Goal: Register for event/course

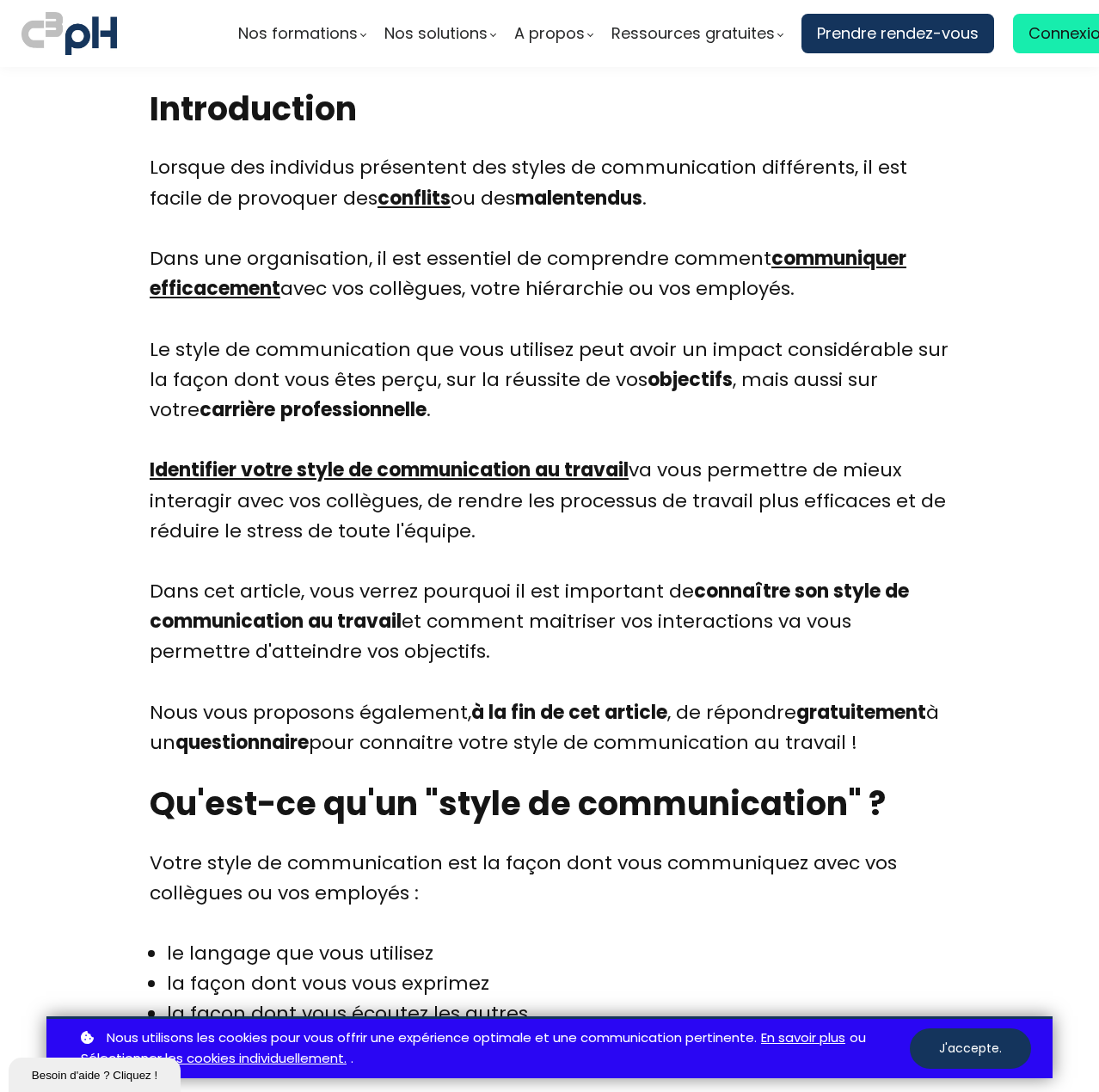
scroll to position [688, 0]
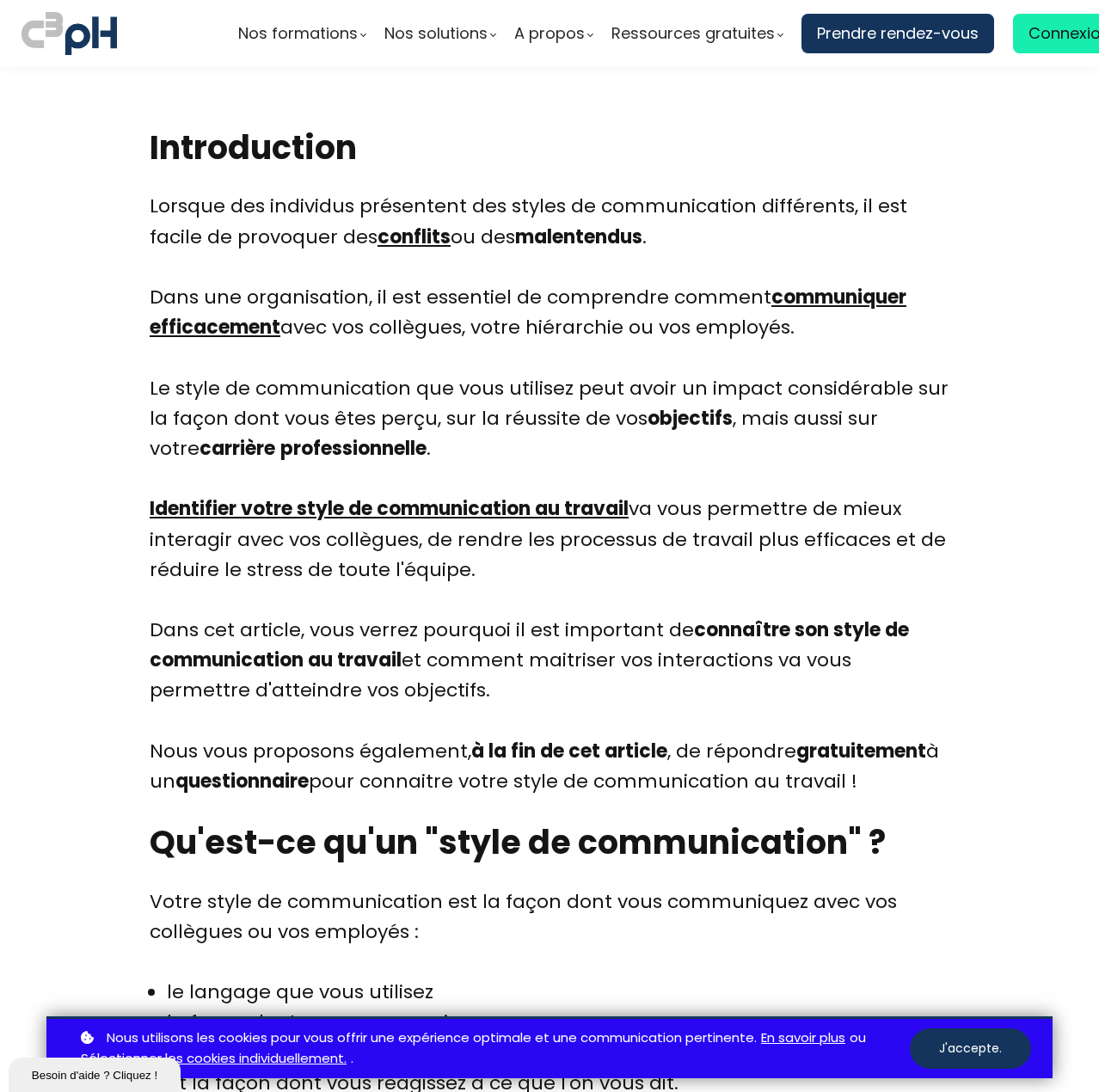
click at [460, 513] on link "Identifier votre style de communication au travail" at bounding box center [388, 508] width 479 height 27
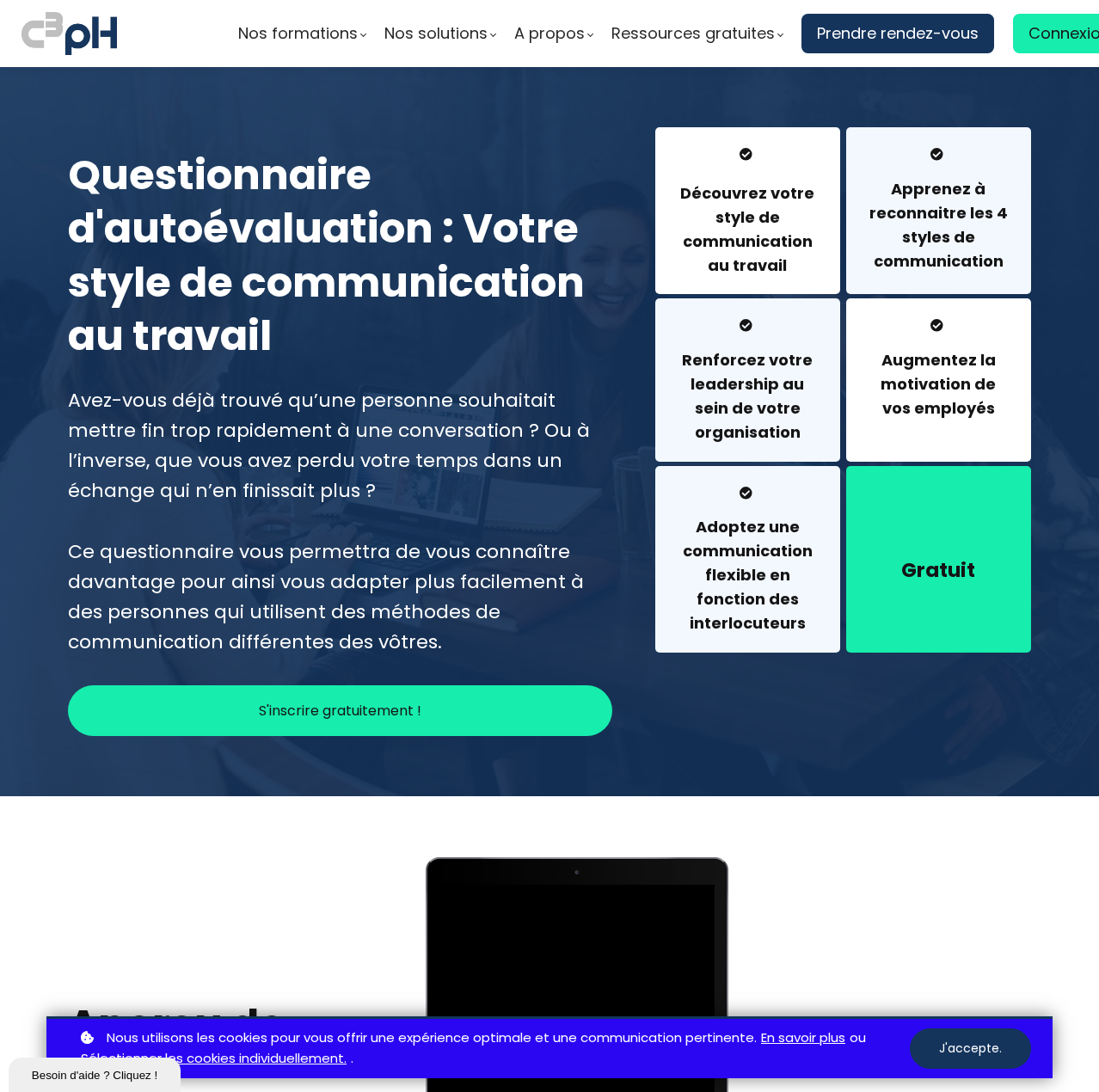
click at [899, 527] on div "Gratuit" at bounding box center [938, 559] width 185 height 187
click at [737, 261] on h4 "Découvrez votre style de communication au travail" at bounding box center [748, 229] width 142 height 96
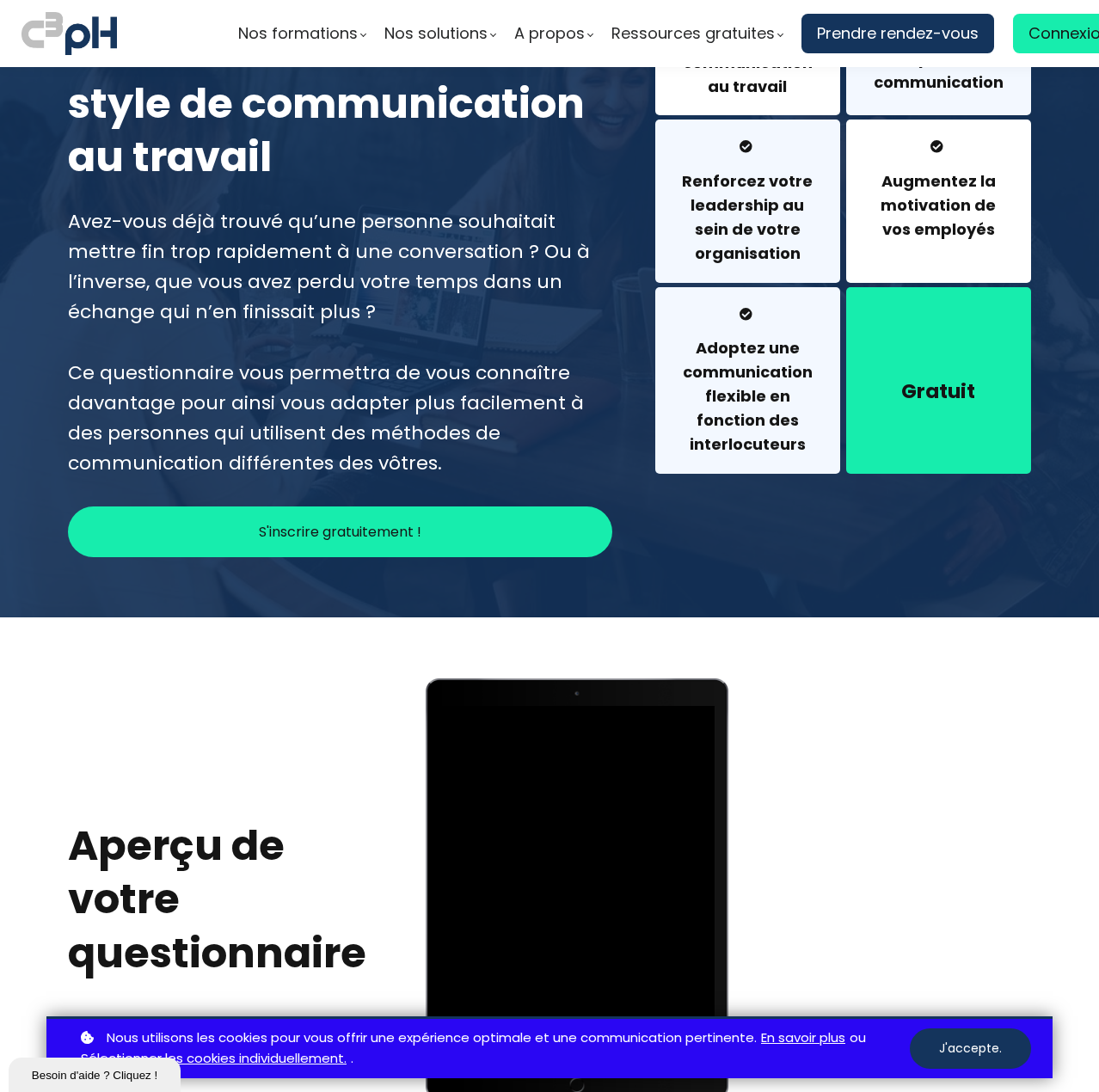
scroll to position [172, 0]
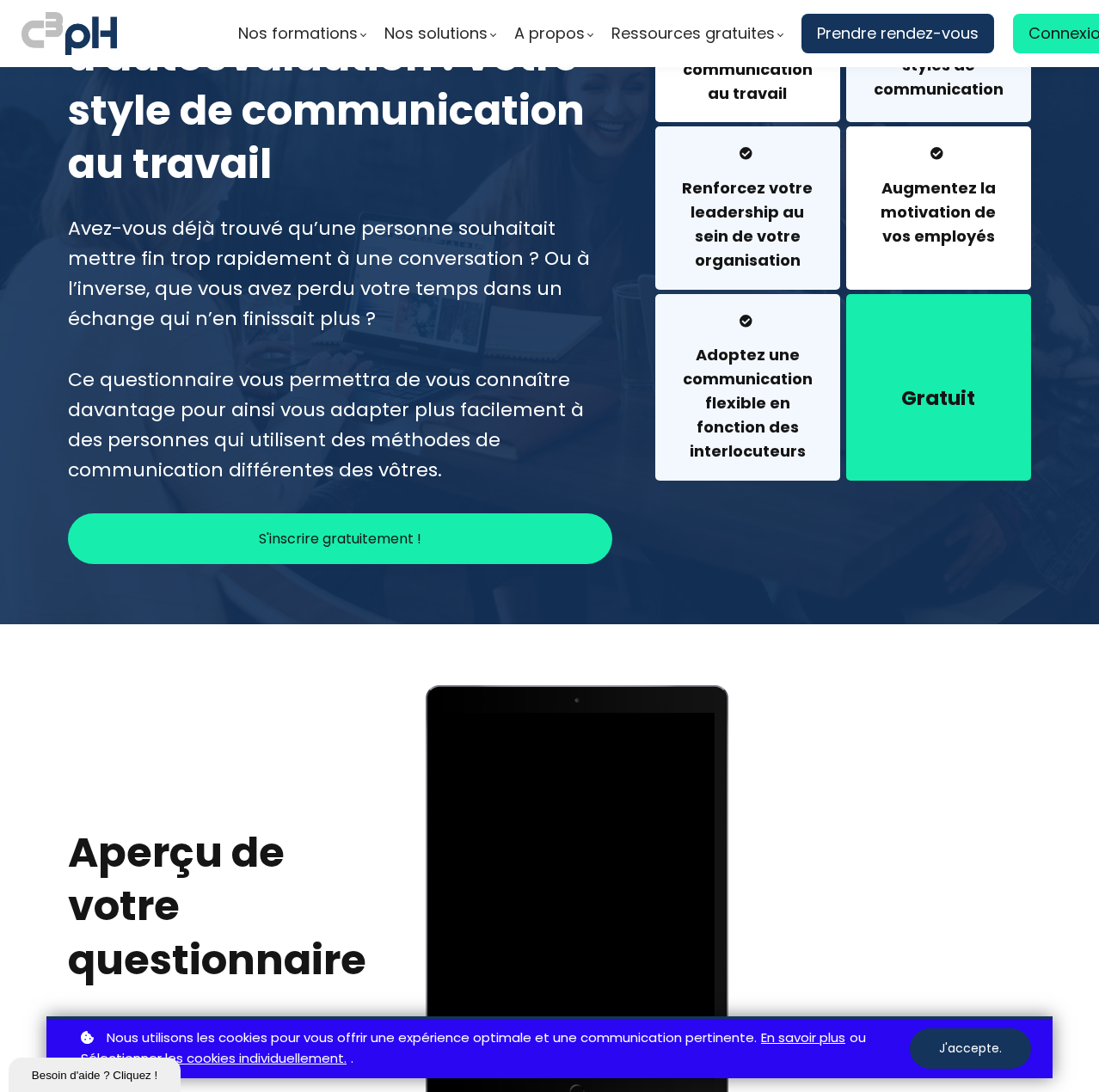
click at [365, 538] on span "S'inscrire gratuitement !" at bounding box center [340, 539] width 162 height 22
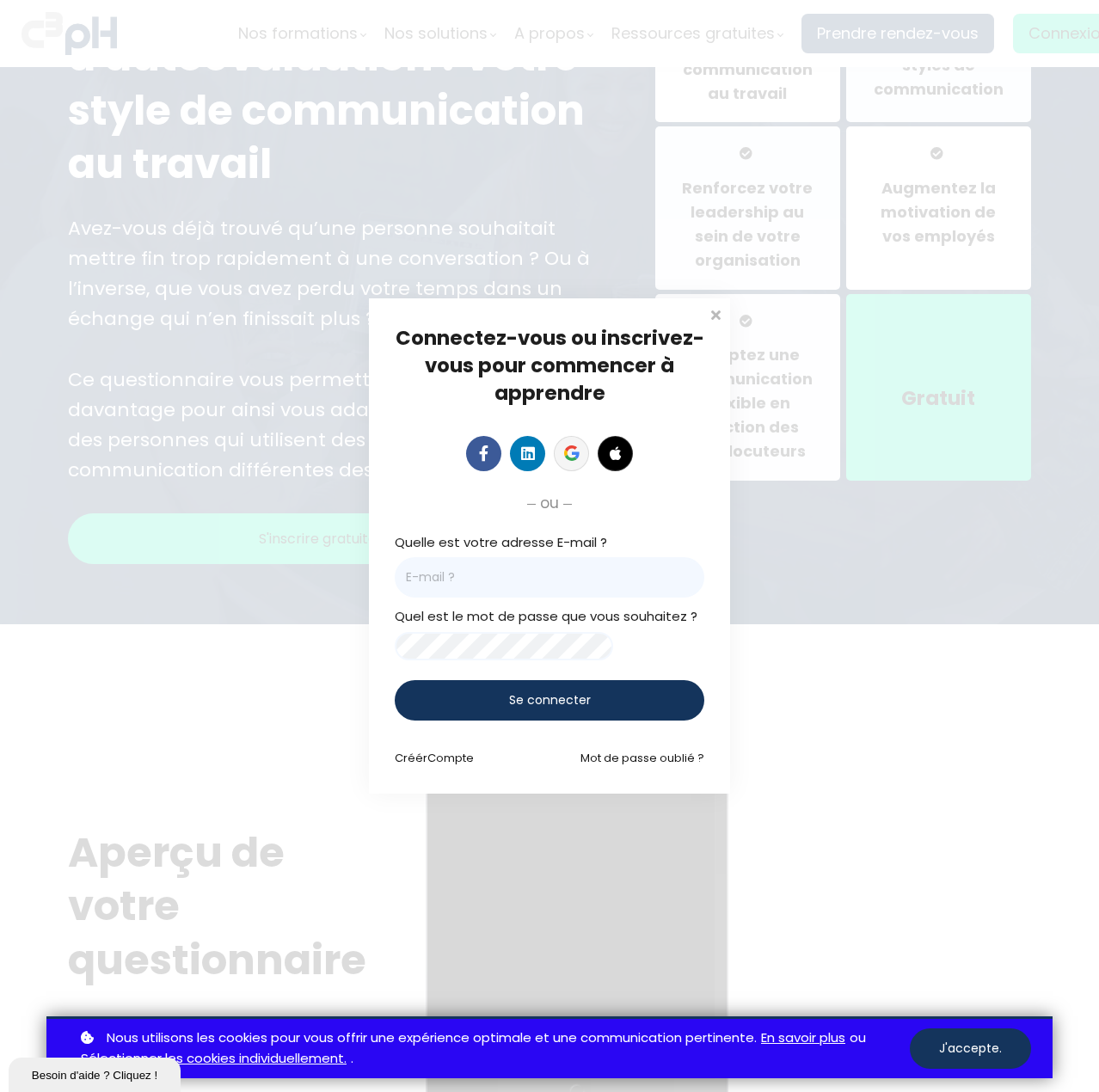
click at [571, 448] on icon at bounding box center [572, 454] width 16 height 16
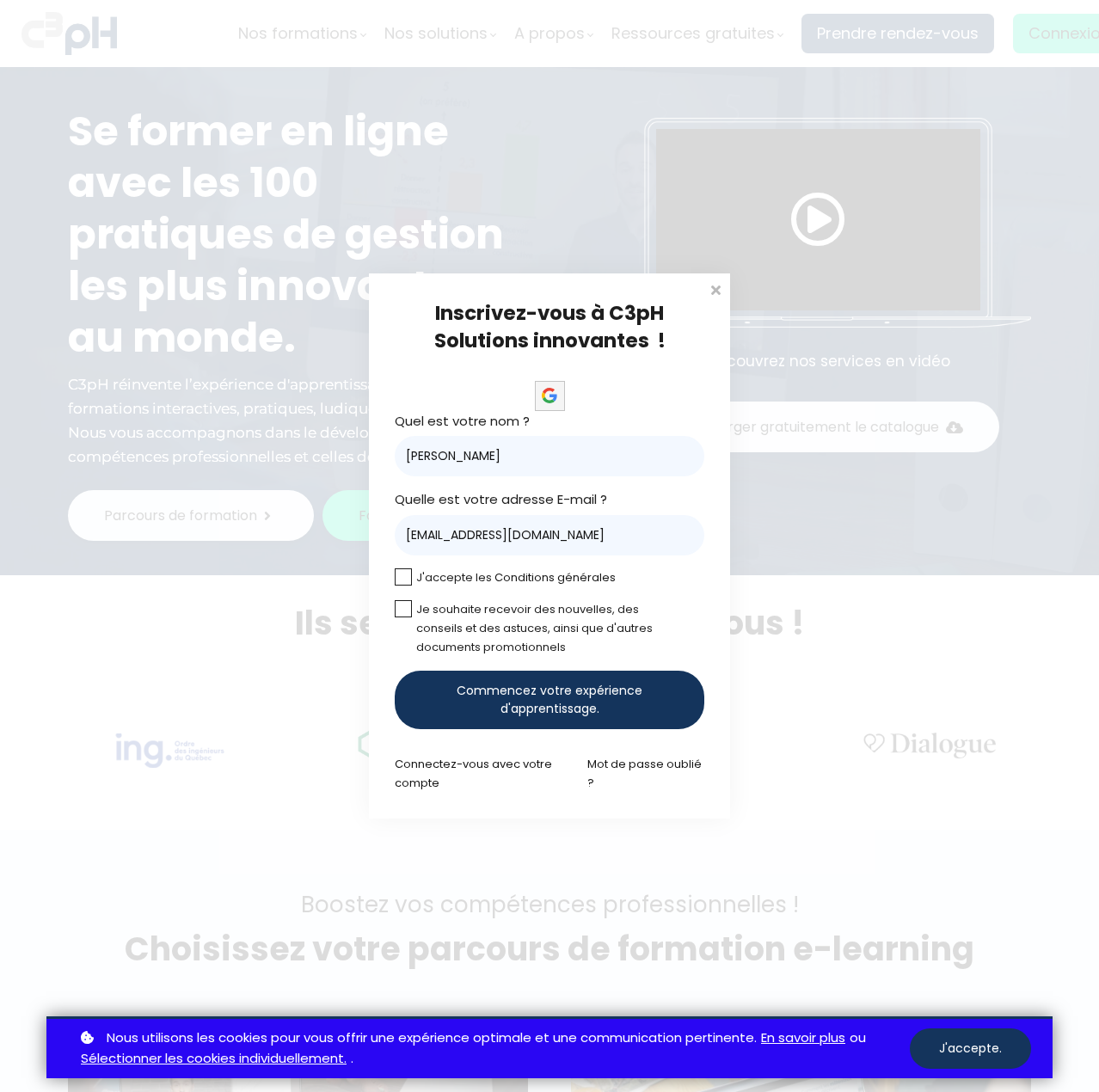
click at [406, 575] on label at bounding box center [402, 576] width 17 height 17
click at [0, 0] on input "checkbox" at bounding box center [0, 0] width 0 height 0
click at [524, 711] on span "Commencez votre expérience d'apprentissage." at bounding box center [550, 700] width 251 height 37
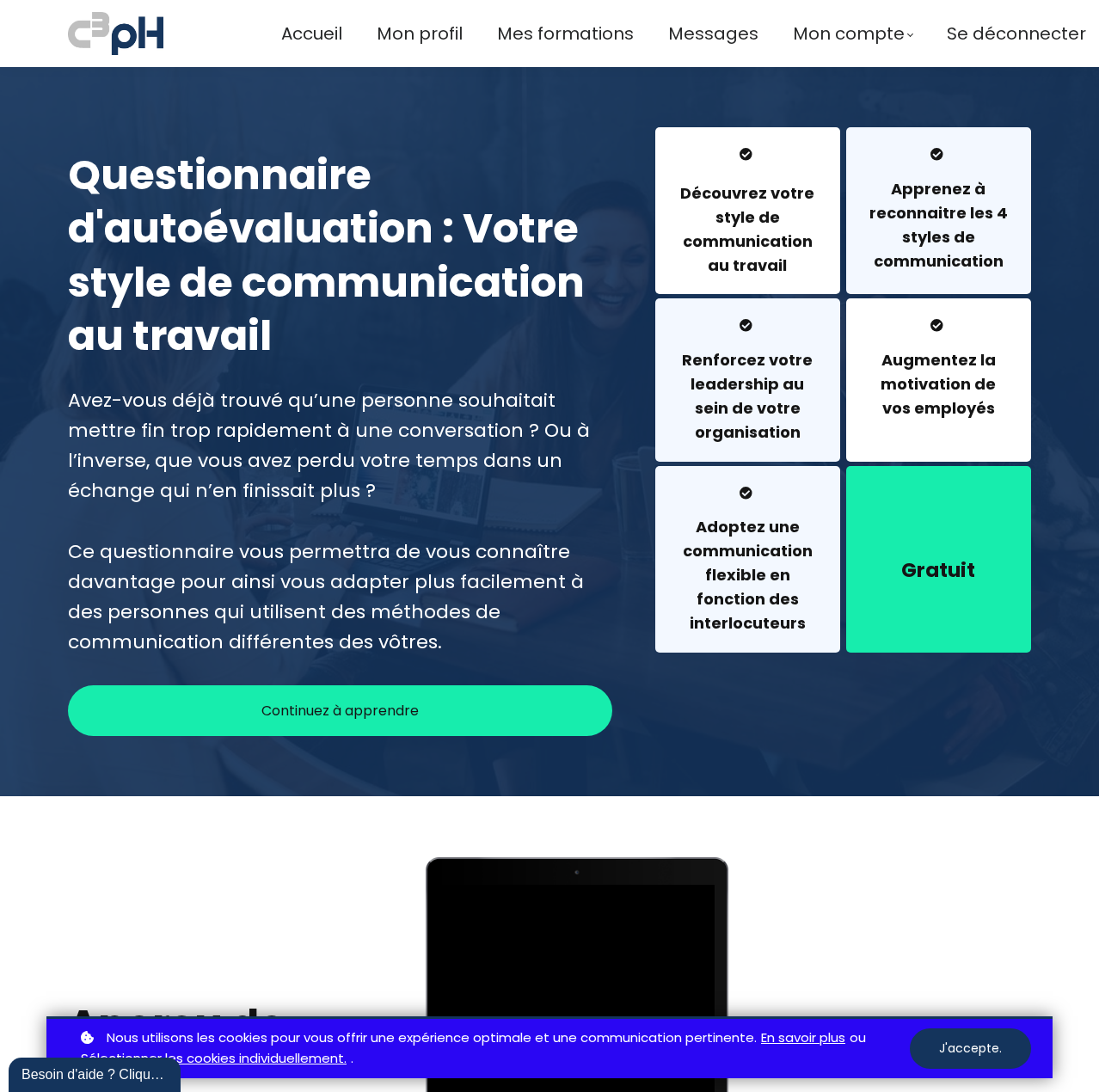
click at [769, 569] on h4 "Adoptez une communication flexible en fonction des interlocuteurs" at bounding box center [748, 574] width 142 height 120
click at [377, 739] on div at bounding box center [550, 432] width 1099 height 729
click at [390, 709] on span "Continuez à apprendre" at bounding box center [339, 711] width 157 height 22
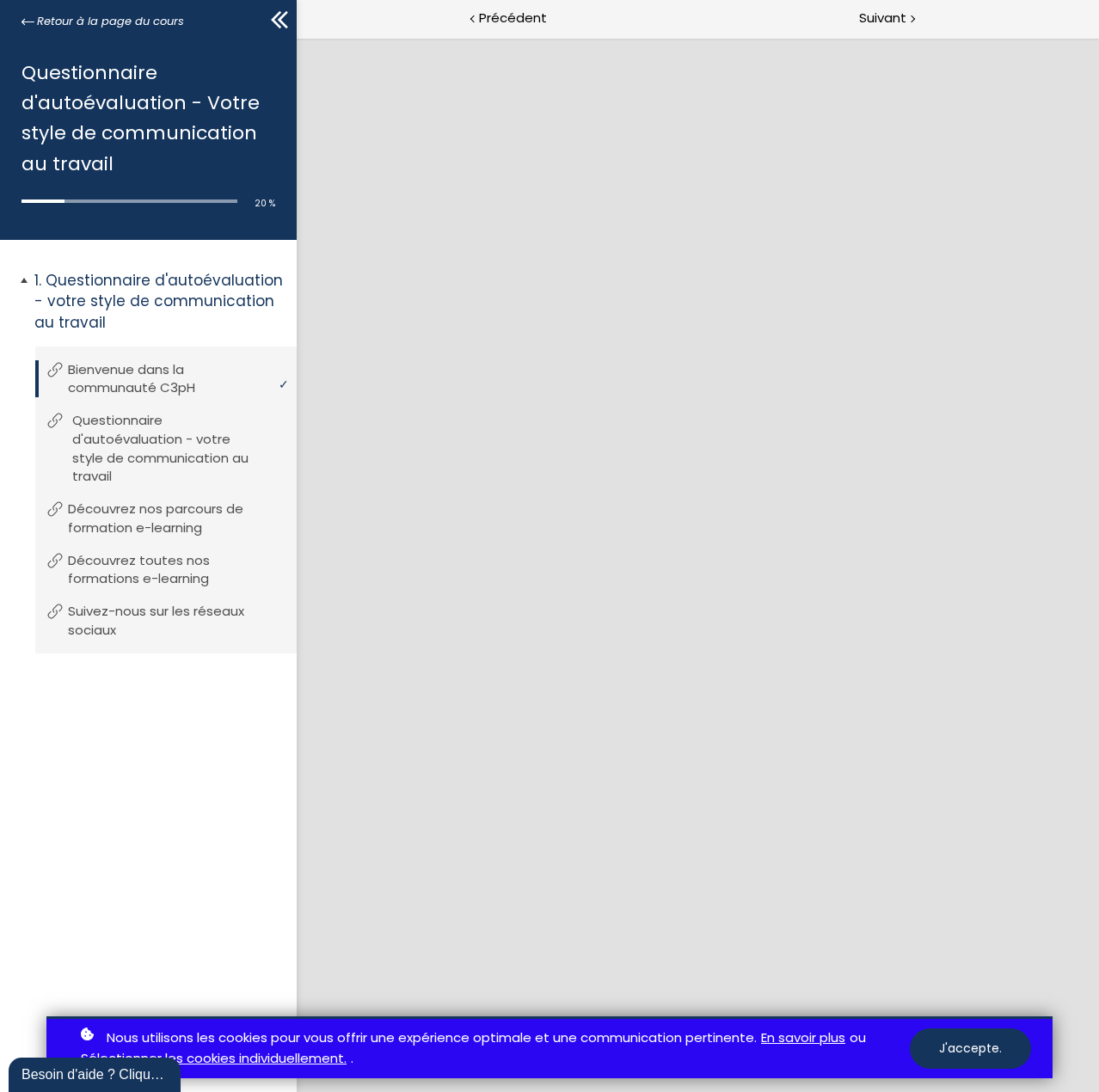
click at [133, 439] on p "Questionnaire d'autoévaluation - votre style de communication au travail" at bounding box center [179, 449] width 213 height 75
